Goal: Register for event/course

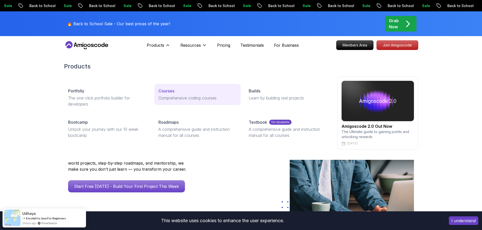
click at [166, 96] on p "Comprehensive coding courses" at bounding box center [197, 98] width 78 height 6
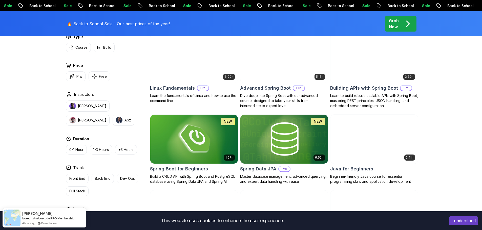
scroll to position [177, 0]
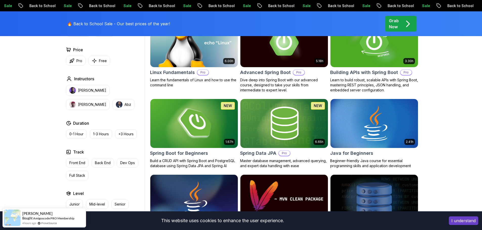
click at [202, 120] on img at bounding box center [194, 123] width 92 height 51
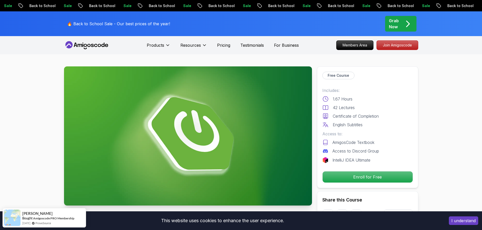
click at [379, 170] on div "Free Course Includes: 1.67 Hours 42 Lectures Certificate of Completion English …" at bounding box center [367, 127] width 101 height 122
click at [378, 177] on p "Enroll for Free" at bounding box center [366, 177] width 85 height 11
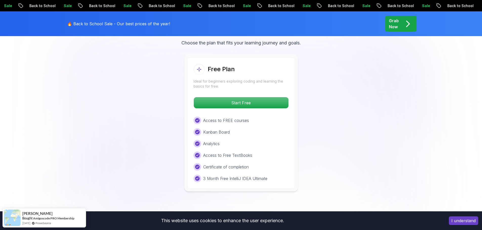
scroll to position [1054, 0]
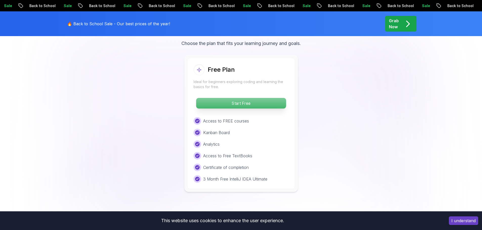
click at [275, 99] on p "Start Free" at bounding box center [241, 103] width 90 height 11
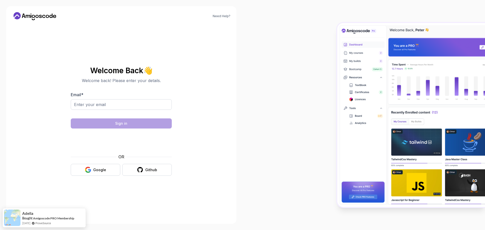
click at [104, 98] on div "Email *" at bounding box center [121, 104] width 101 height 24
click at [95, 168] on div "Google" at bounding box center [99, 170] width 13 height 5
